Goal: Task Accomplishment & Management: Manage account settings

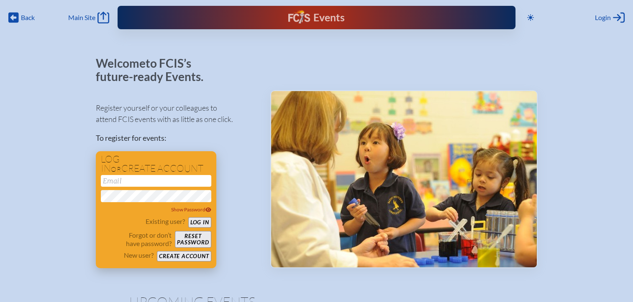
type input "[EMAIL_ADDRESS][DOMAIN_NAME]"
click at [213, 222] on div "Log in or create account kdanger@fcis.org Show Password Existing user? Log in F…" at bounding box center [156, 209] width 120 height 117
click at [206, 224] on button "Log in" at bounding box center [199, 222] width 23 height 10
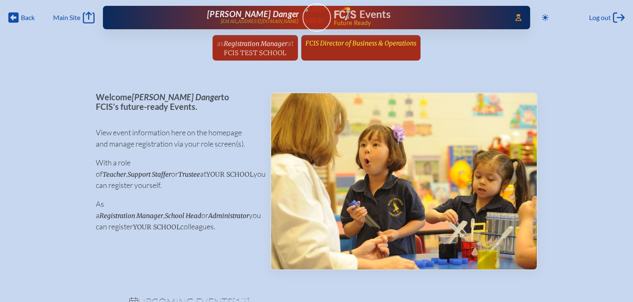
click at [345, 51] on li "FCIS Director of Business & Operations since [DATE]" at bounding box center [360, 48] width 119 height 26
click at [373, 47] on link "FCIS Director of Business & Operations since [DATE]" at bounding box center [361, 43] width 118 height 16
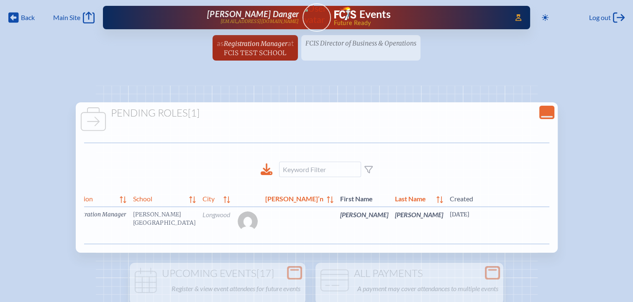
scroll to position [0, 28]
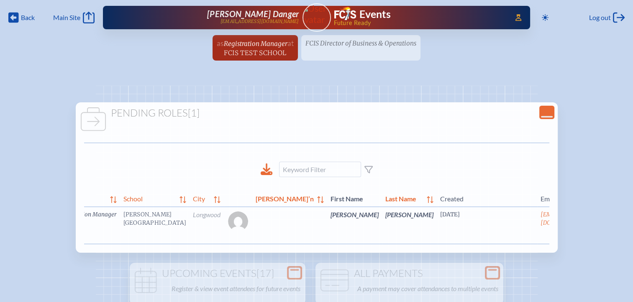
click at [596, 234] on link "edit Person’s Details" at bounding box center [610, 227] width 28 height 26
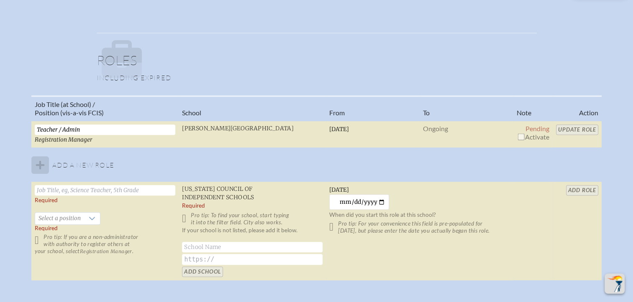
scroll to position [544, 0]
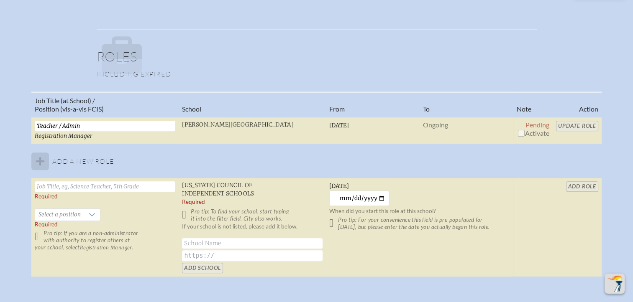
click at [519, 133] on input "checkbox" at bounding box center [520, 133] width 7 height 7
checkbox input "true"
click at [580, 127] on input "Update Role" at bounding box center [577, 126] width 42 height 10
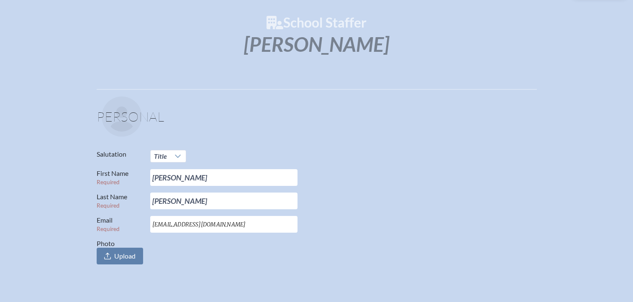
scroll to position [0, 0]
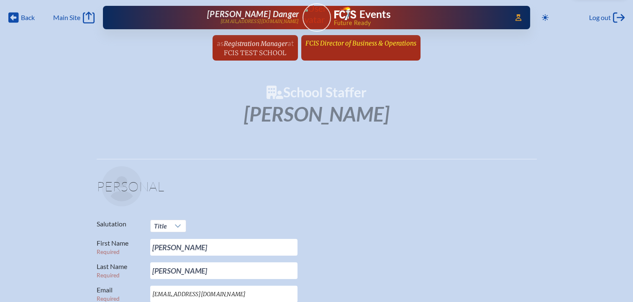
click at [394, 42] on span "FCIS Director of Business & Operations" at bounding box center [360, 43] width 111 height 8
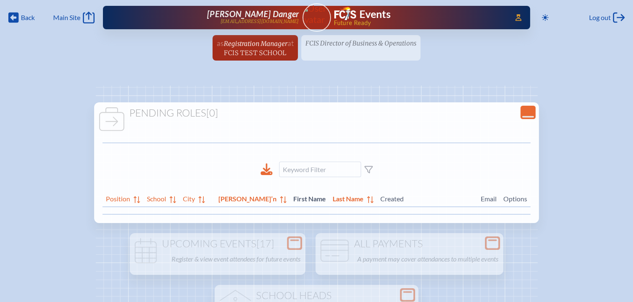
click at [336, 47] on ul "as Registration Manager at [GEOGRAPHIC_DATA] since [DATE] FCIS Director of Busi…" at bounding box center [316, 50] width 633 height 31
click at [349, 44] on ul "as Registration Manager at [GEOGRAPHIC_DATA] since [DATE] FCIS Director of Busi…" at bounding box center [316, 50] width 633 height 31
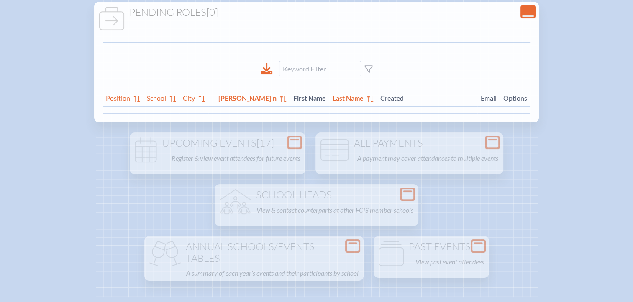
scroll to position [209, 0]
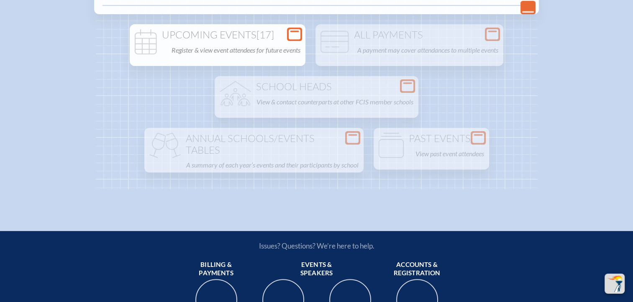
click at [291, 34] on icon at bounding box center [295, 34] width 12 height 10
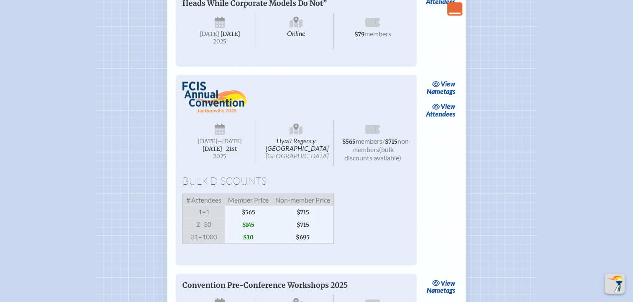
scroll to position [1422, 0]
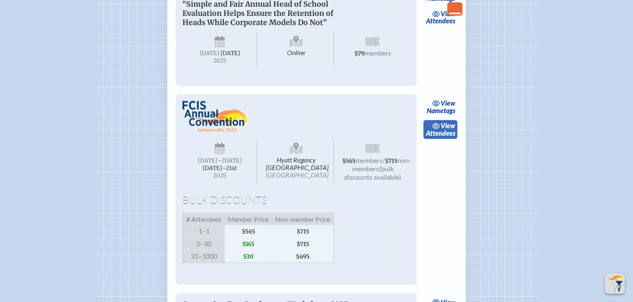
click at [448, 130] on span "view" at bounding box center [447, 126] width 15 height 8
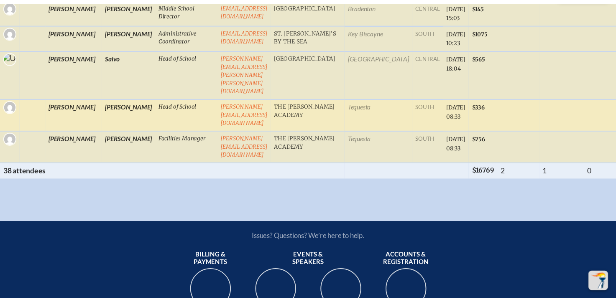
scroll to position [1506, 0]
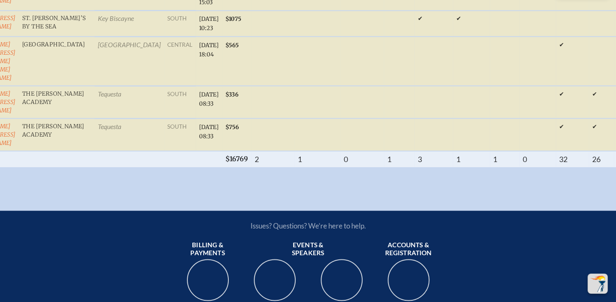
drag, startPoint x: 179, startPoint y: 128, endPoint x: 187, endPoint y: 126, distance: 7.8
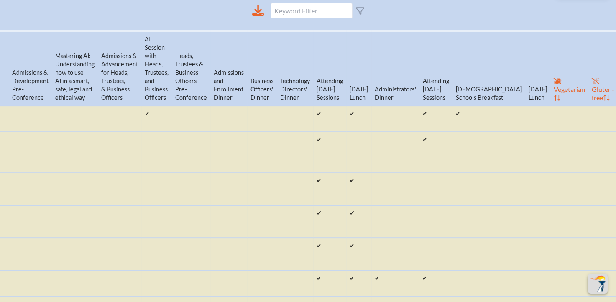
scroll to position [335, 0]
